Goal: Task Accomplishment & Management: Manage account settings

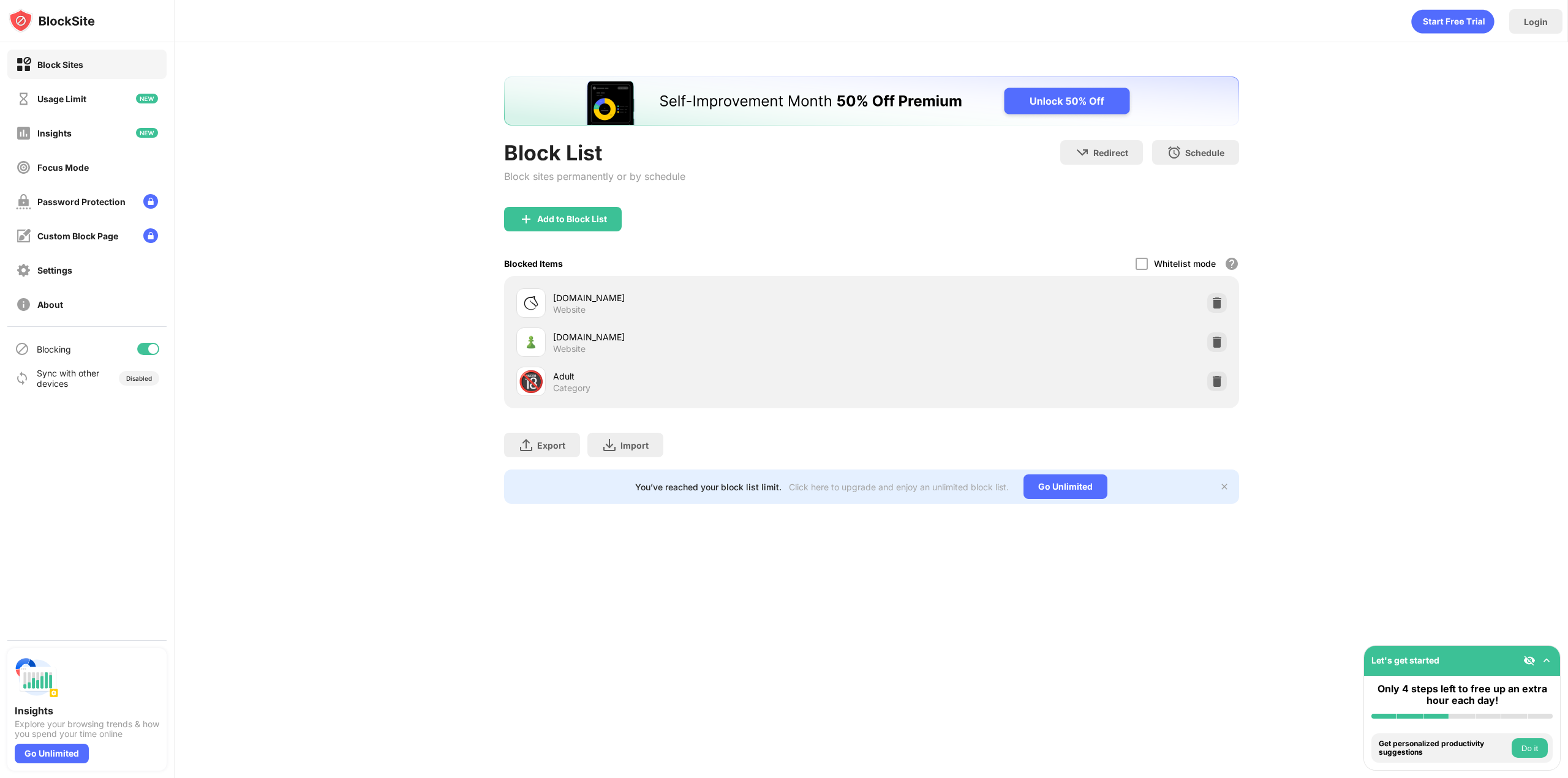
click at [1212, 343] on img at bounding box center [1217, 342] width 12 height 12
